Goal: Task Accomplishment & Management: Use online tool/utility

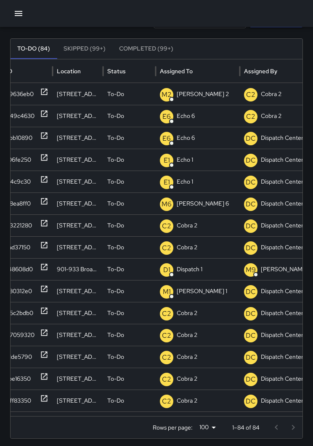
scroll to position [-1, 8]
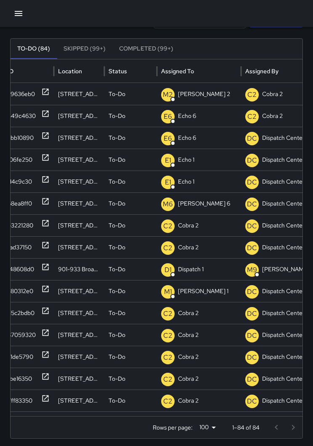
click at [23, 14] on icon "button" at bounding box center [18, 13] width 10 height 10
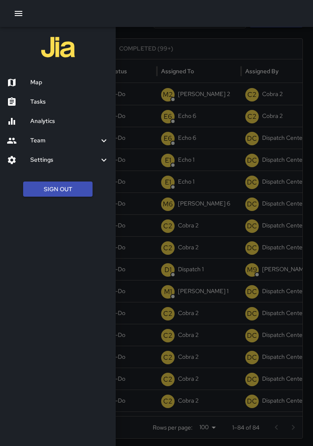
click at [37, 80] on h6 "Map" at bounding box center [69, 82] width 79 height 9
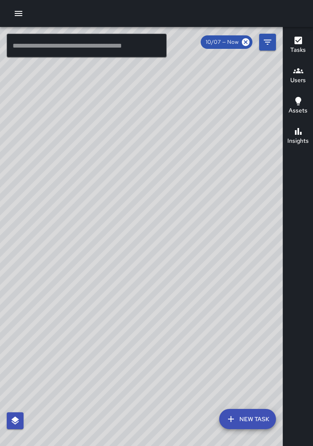
click at [115, 53] on input "text" at bounding box center [87, 46] width 160 height 24
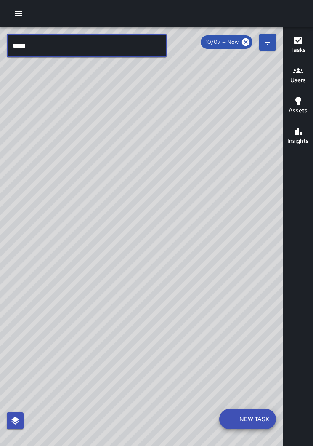
type input "*****"
click at [245, 221] on div "© Mapbox © OpenStreetMap Improve this map" at bounding box center [141, 243] width 283 height 432
click at [21, 18] on icon "button" at bounding box center [18, 13] width 10 height 10
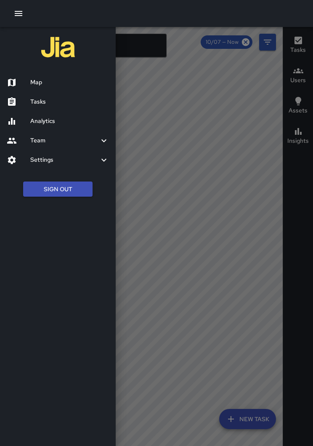
click at [51, 99] on h6 "Tasks" at bounding box center [69, 101] width 79 height 9
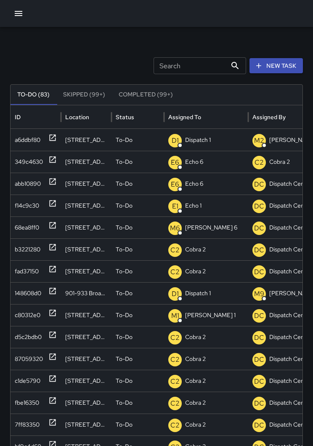
click at [56, 139] on icon at bounding box center [53, 138] width 6 height 6
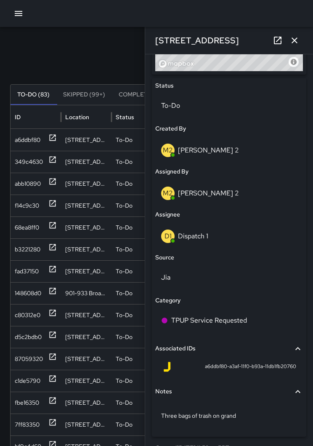
scroll to position [380, 0]
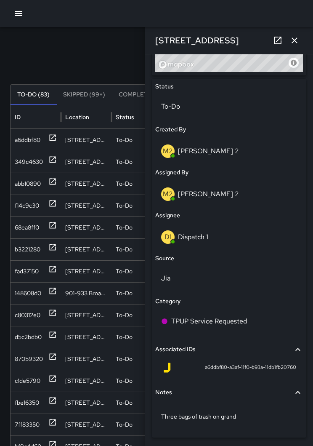
click at [210, 236] on div "D1 Dispatch 1" at bounding box center [229, 236] width 136 height 13
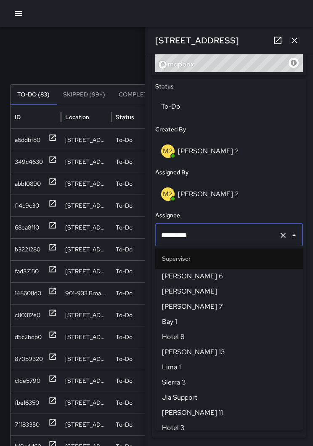
scroll to position [530, 0]
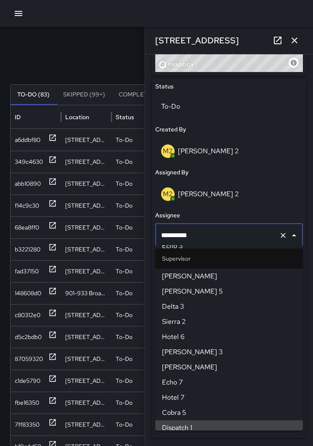
click at [284, 233] on icon "Clear" at bounding box center [283, 235] width 5 height 5
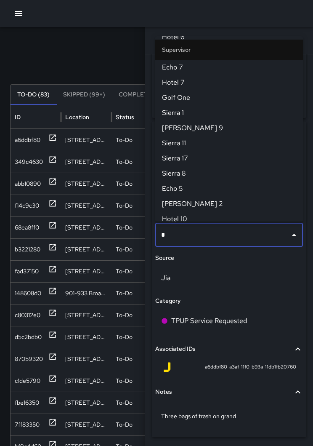
scroll to position [0, 0]
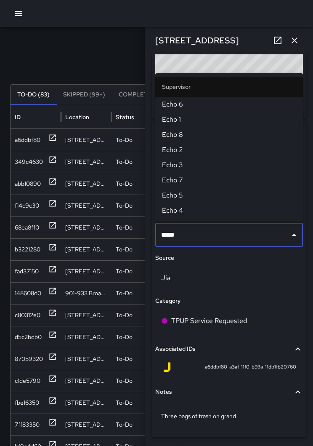
type input "******"
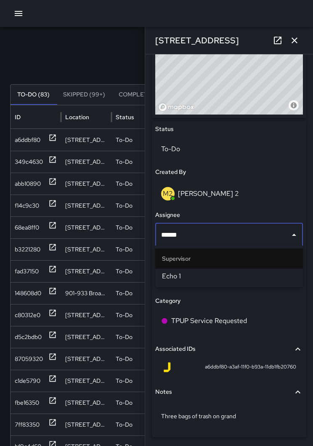
click at [232, 273] on span "Echo 1" at bounding box center [229, 276] width 134 height 10
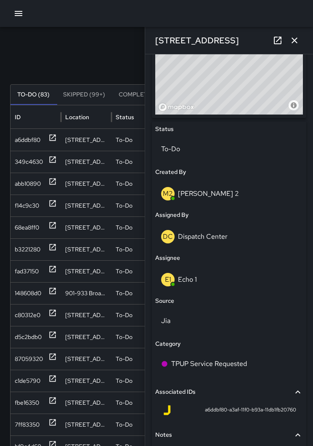
click at [294, 42] on icon "button" at bounding box center [295, 40] width 10 height 10
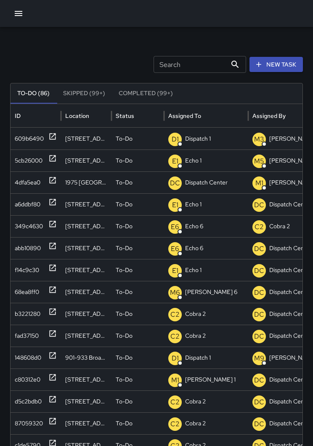
scroll to position [31, 0]
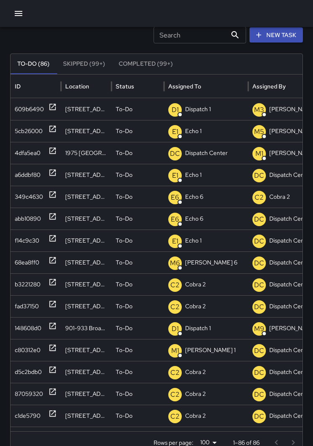
click at [23, 20] on button "button" at bounding box center [18, 13] width 17 height 17
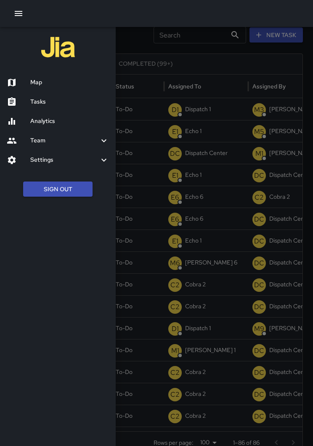
click at [49, 88] on div "Map" at bounding box center [58, 82] width 116 height 19
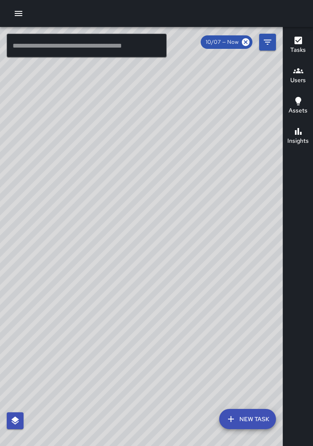
click at [180, 155] on div "© Mapbox © OpenStreetMap Improve this map" at bounding box center [141, 243] width 283 height 432
click at [238, 278] on div "© Mapbox © OpenStreetMap Improve this map" at bounding box center [141, 243] width 283 height 432
click at [23, 8] on button "button" at bounding box center [18, 13] width 17 height 17
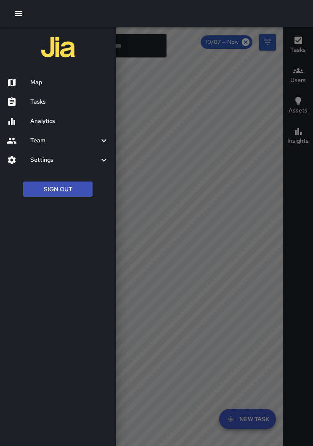
click at [209, 141] on div at bounding box center [156, 223] width 313 height 446
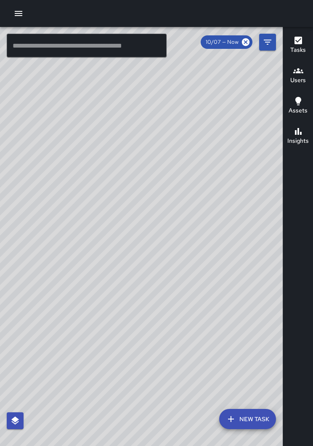
scroll to position [13, 0]
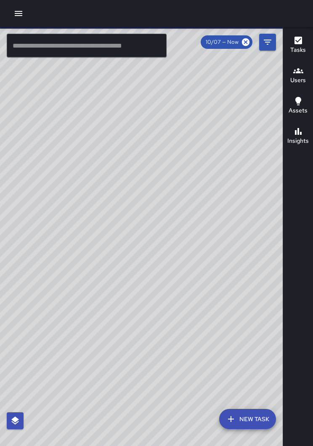
scroll to position [13, 0]
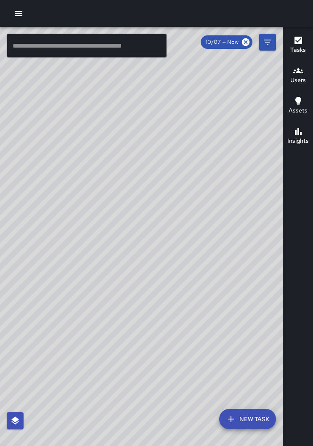
click at [191, 157] on div "© Mapbox © OpenStreetMap Improve this map" at bounding box center [141, 243] width 283 height 432
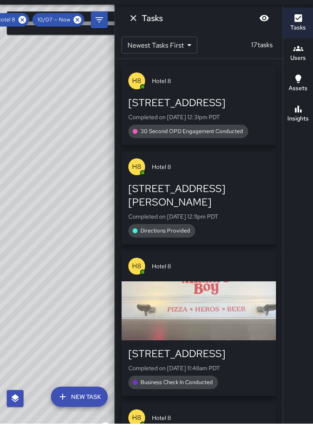
scroll to position [0, 0]
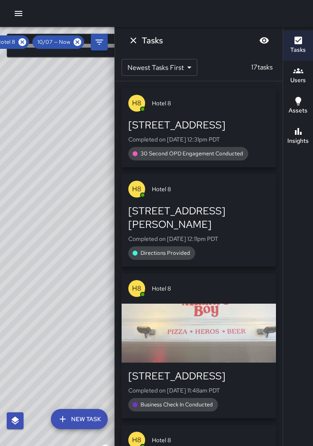
click at [76, 99] on div "© Mapbox © OpenStreetMap Improve this map" at bounding box center [57, 243] width 115 height 432
click at [27, 37] on icon at bounding box center [22, 41] width 9 height 9
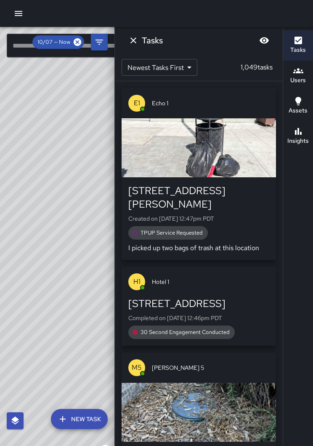
click at [85, 116] on div "© Mapbox © OpenStreetMap Improve this map" at bounding box center [57, 243] width 115 height 432
click at [176, 9] on div at bounding box center [156, 13] width 313 height 27
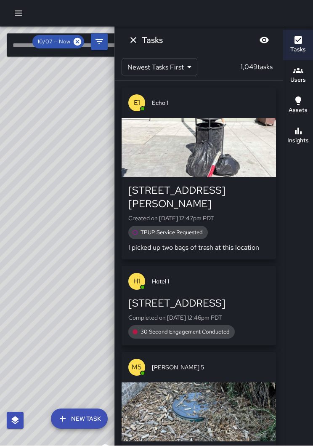
scroll to position [13, 0]
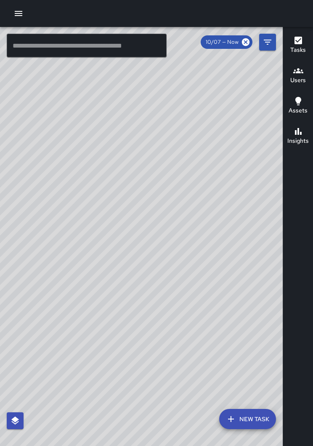
click at [16, 40] on input "text" at bounding box center [87, 46] width 160 height 24
click at [200, 184] on div "© Mapbox © OpenStreetMap Improve this map" at bounding box center [141, 243] width 283 height 432
click at [13, 17] on button "button" at bounding box center [18, 13] width 17 height 17
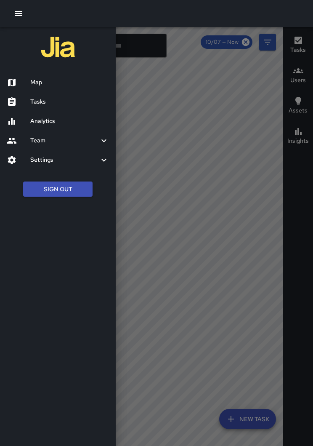
click at [56, 100] on h6 "Tasks" at bounding box center [69, 101] width 79 height 9
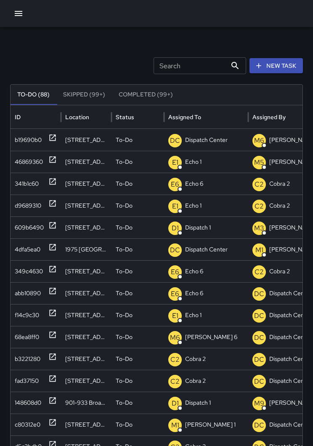
click at [59, 147] on div "b19690b0" at bounding box center [36, 140] width 51 height 22
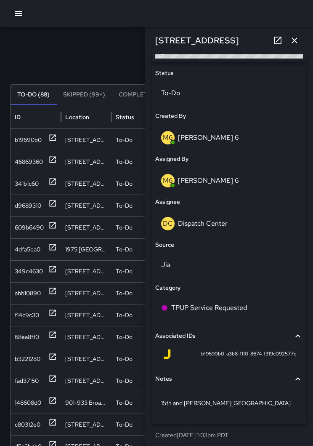
scroll to position [393, 0]
click at [232, 222] on div "DC Dispatch Center" at bounding box center [229, 223] width 136 height 13
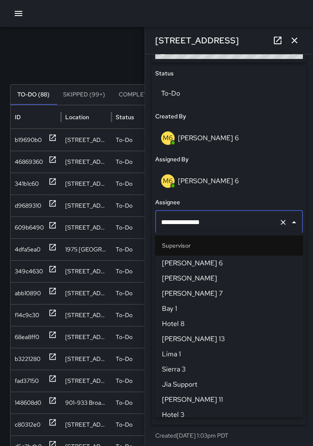
scroll to position [834, 0]
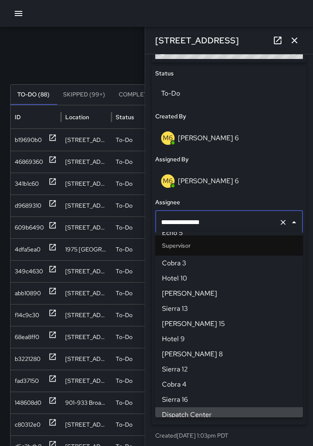
click at [275, 224] on input "**********" at bounding box center [217, 222] width 117 height 16
click at [282, 218] on icon "Clear" at bounding box center [283, 222] width 8 height 8
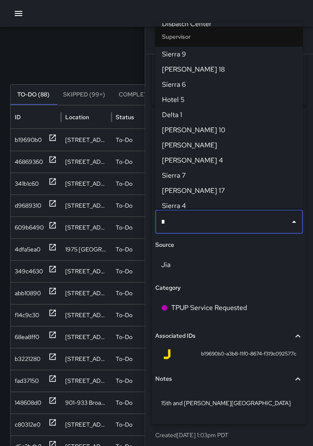
scroll to position [0, 0]
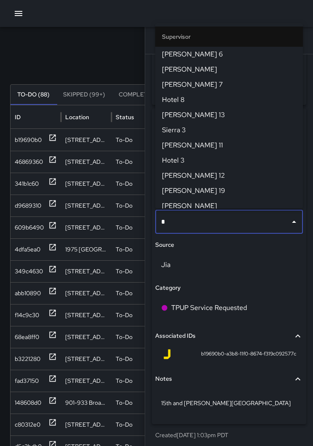
type input "**"
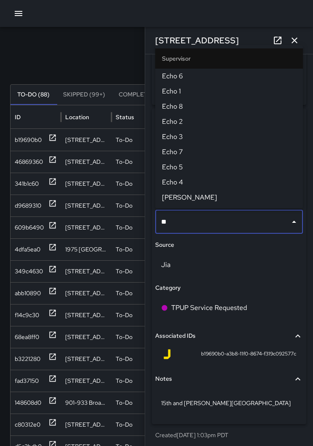
click at [196, 94] on span "Echo 1" at bounding box center [229, 91] width 134 height 10
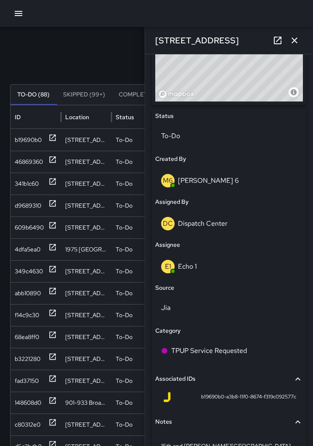
click at [294, 42] on icon "button" at bounding box center [295, 40] width 6 height 6
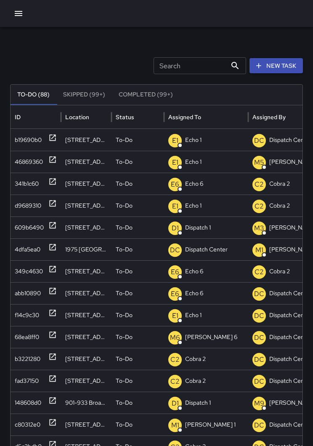
click at [54, 250] on icon at bounding box center [53, 247] width 6 height 6
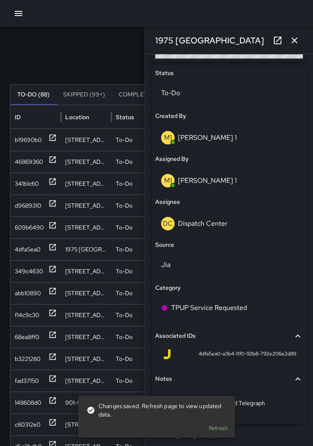
scroll to position [393, 0]
click at [265, 224] on div "DC Dispatch Center" at bounding box center [229, 223] width 136 height 13
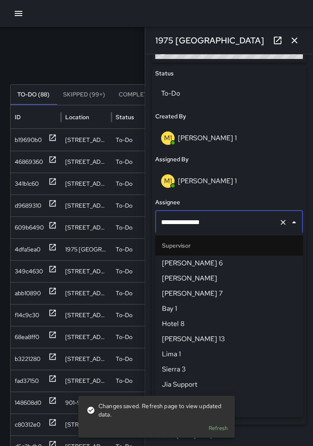
scroll to position [834, 0]
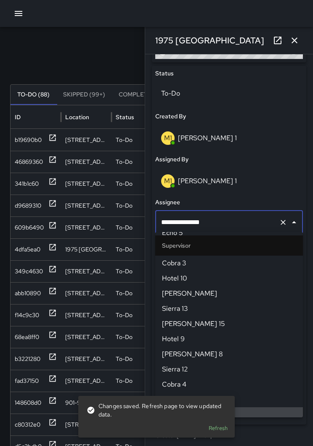
click at [274, 227] on input "**********" at bounding box center [217, 222] width 117 height 16
click at [280, 221] on icon "Clear" at bounding box center [283, 222] width 8 height 8
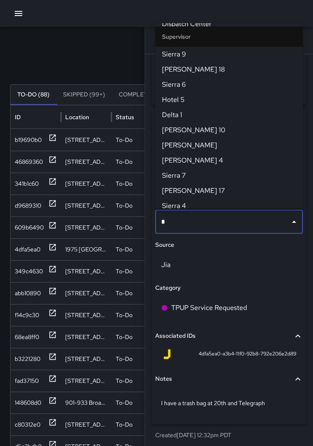
scroll to position [0, 0]
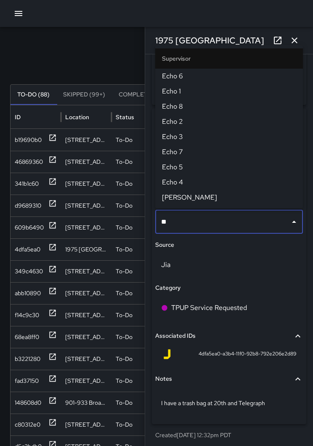
type input "***"
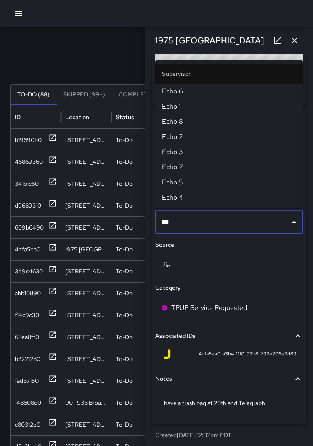
click at [198, 107] on span "Echo 1" at bounding box center [229, 106] width 134 height 10
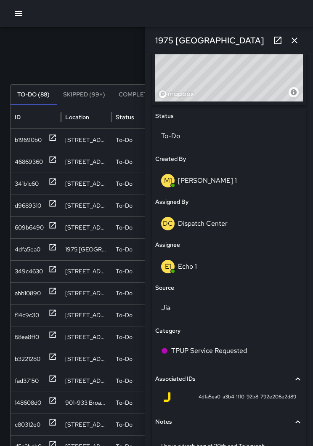
click at [297, 41] on icon "button" at bounding box center [295, 40] width 10 height 10
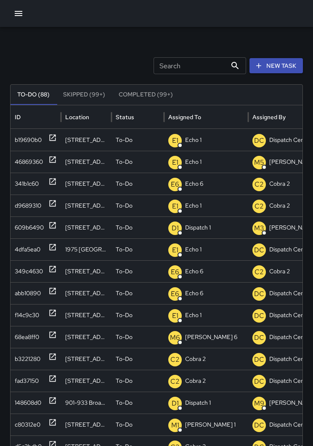
click at [57, 228] on div "609b6490" at bounding box center [36, 227] width 51 height 22
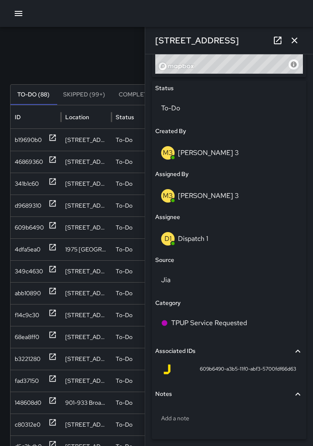
scroll to position [378, 0]
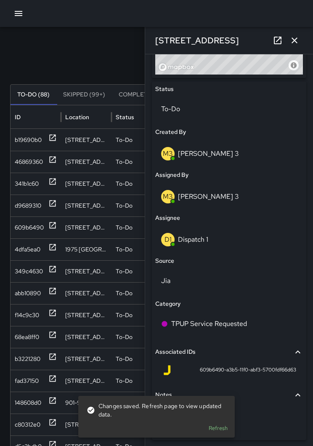
click at [215, 240] on div "D1 Dispatch 1" at bounding box center [229, 239] width 136 height 13
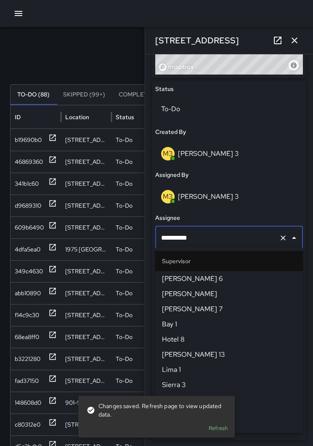
scroll to position [530, 0]
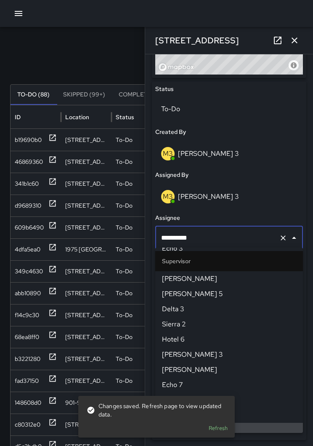
click at [280, 234] on icon "Clear" at bounding box center [283, 238] width 8 height 8
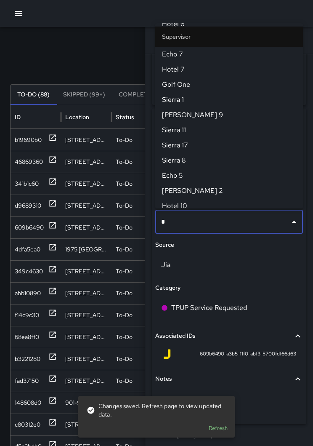
scroll to position [0, 0]
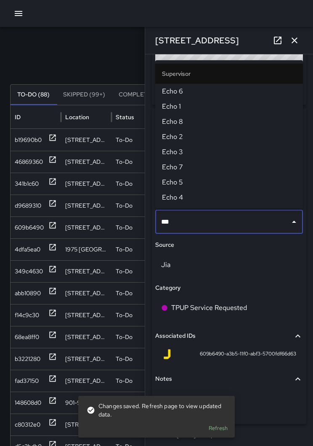
type input "****"
click at [193, 105] on span "Echo 1" at bounding box center [229, 106] width 134 height 10
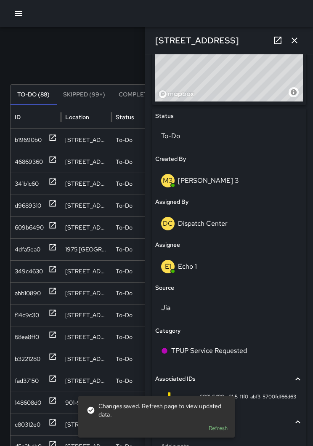
click at [300, 44] on button "button" at bounding box center [294, 40] width 17 height 17
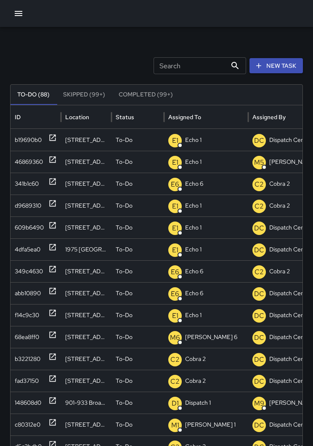
click at [25, 18] on button "button" at bounding box center [18, 13] width 17 height 17
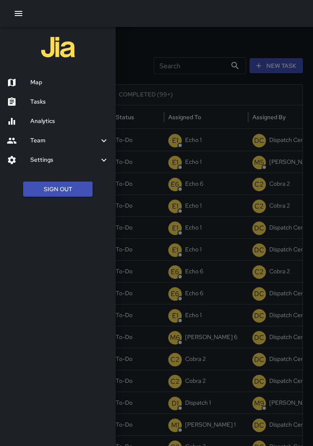
click at [69, 189] on button "Sign Out" at bounding box center [57, 189] width 69 height 16
